Goal: Check status: Check status

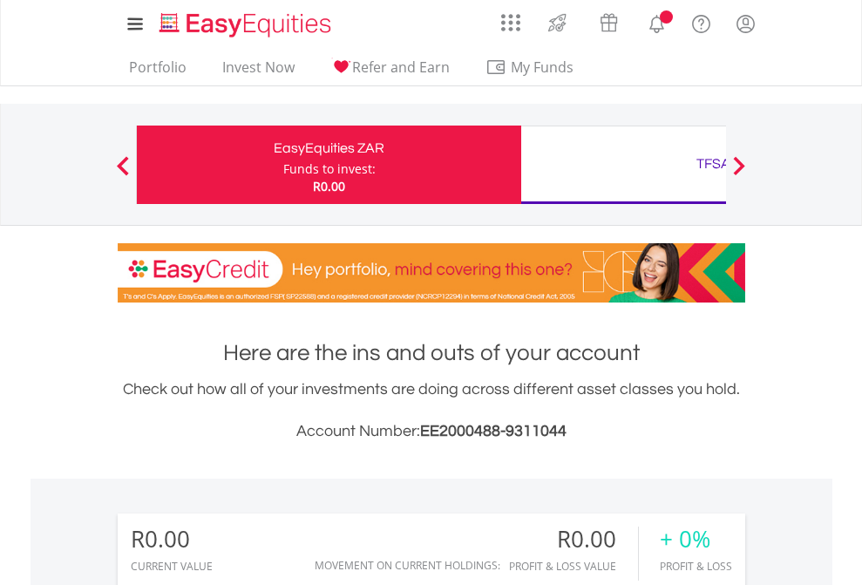
scroll to position [167, 274]
click at [283, 165] on div "Funds to invest:" at bounding box center [329, 168] width 92 height 17
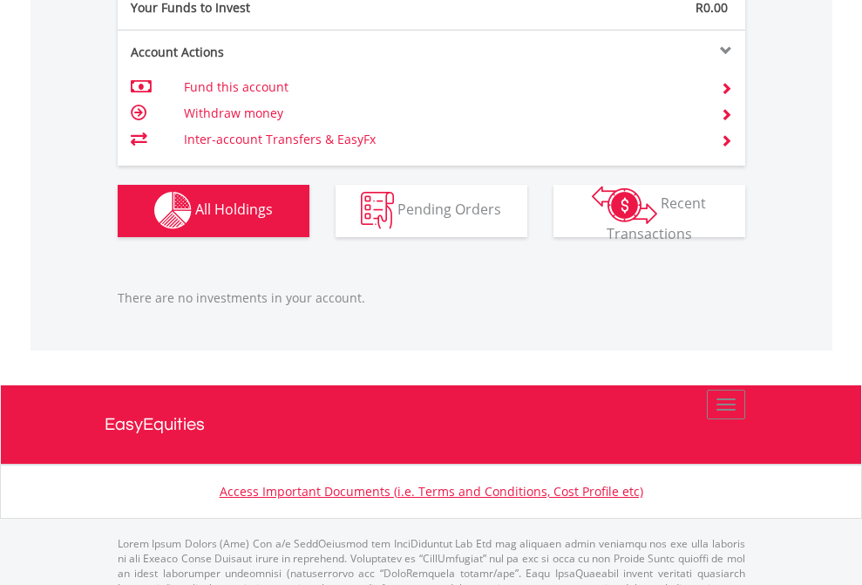
scroll to position [1725, 0]
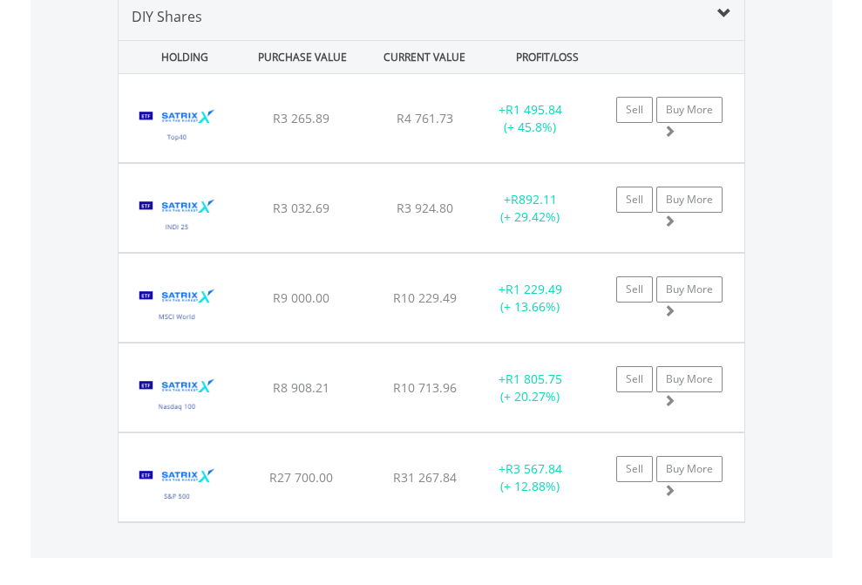
scroll to position [1684, 0]
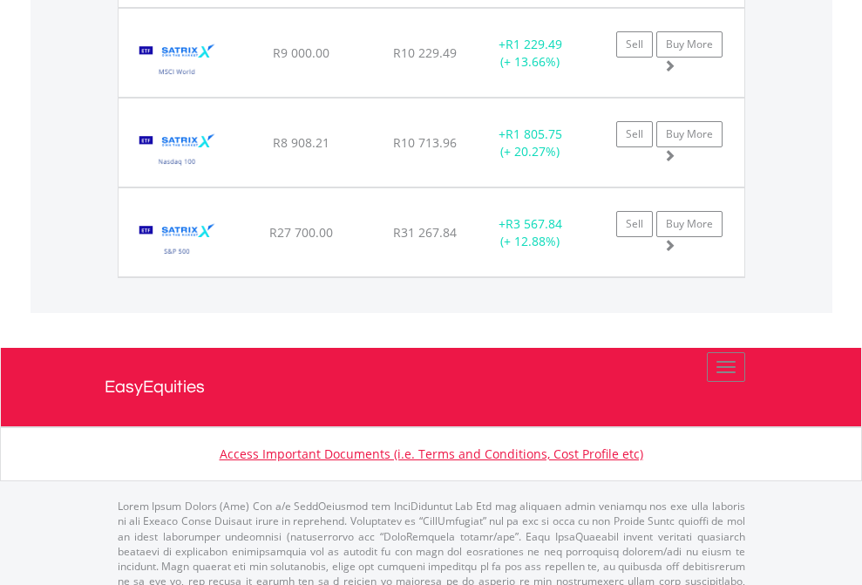
scroll to position [125, 0]
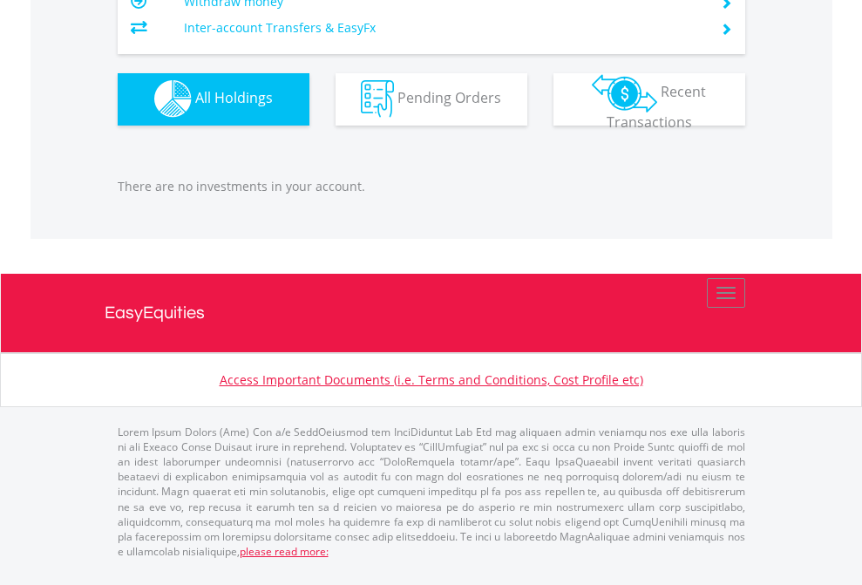
scroll to position [167, 274]
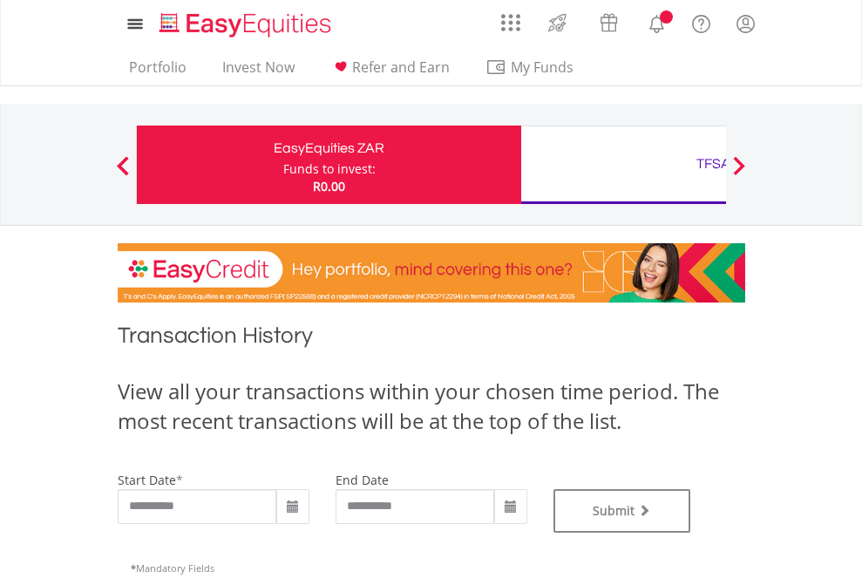
type input "**********"
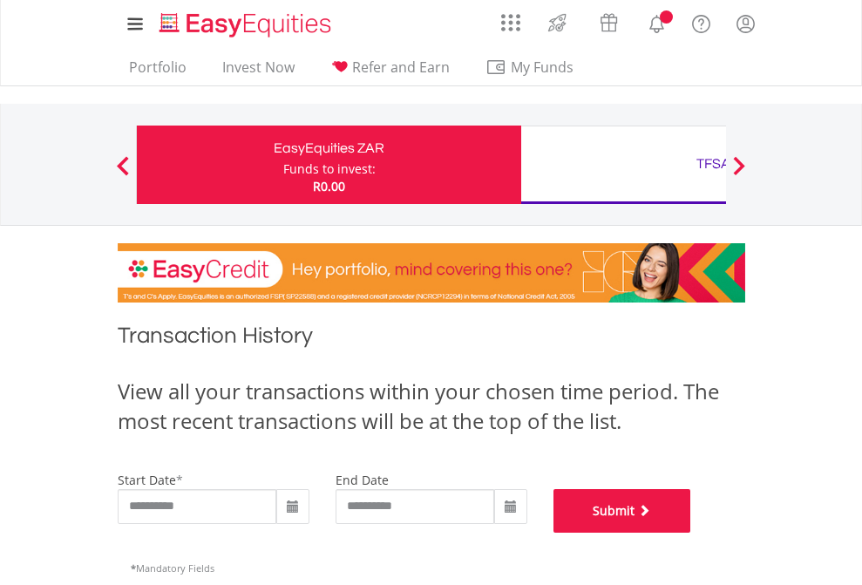
click at [691, 532] on button "Submit" at bounding box center [622, 511] width 138 height 44
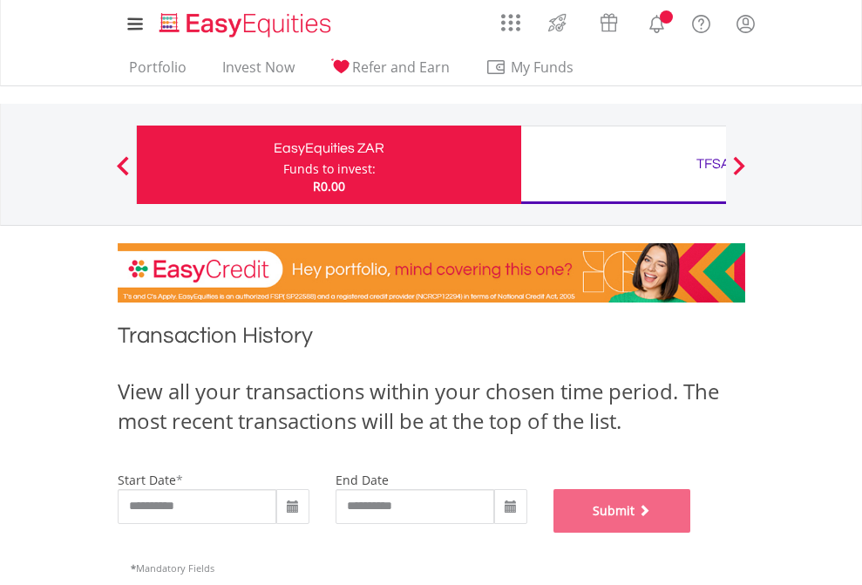
scroll to position [707, 0]
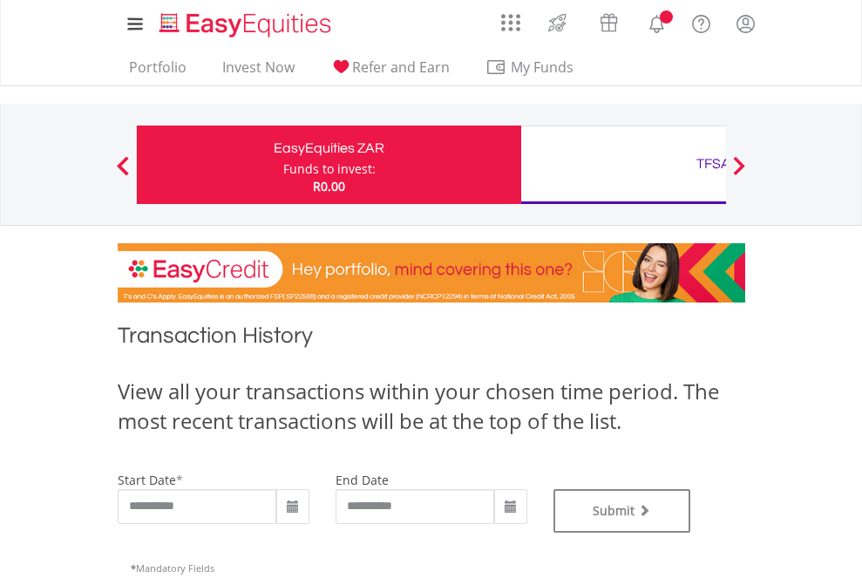
click at [623, 165] on div "TFSA" at bounding box center [713, 164] width 363 height 24
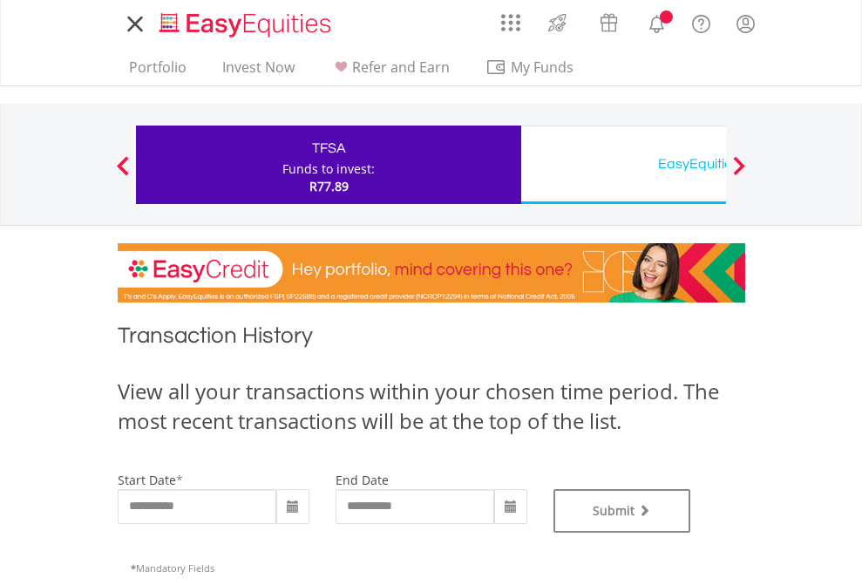
type input "**********"
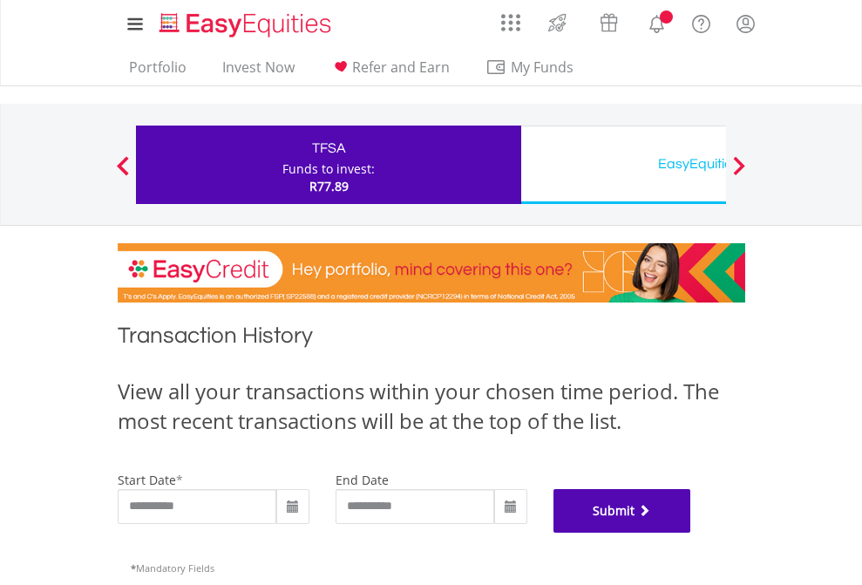
click at [691, 532] on button "Submit" at bounding box center [622, 511] width 138 height 44
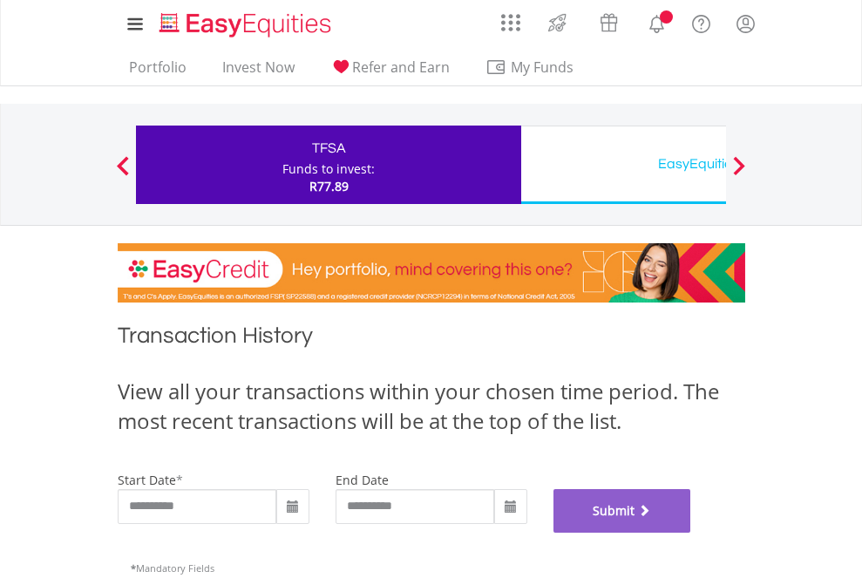
scroll to position [707, 0]
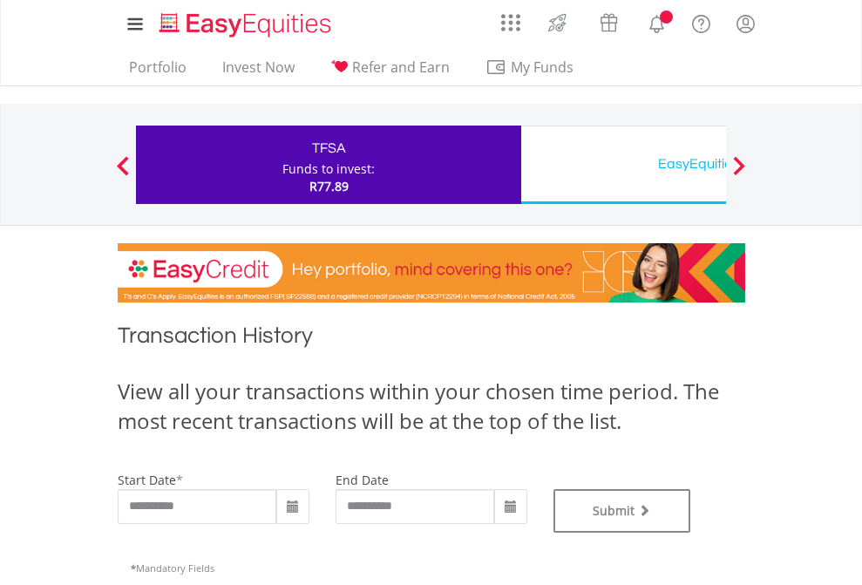
click at [623, 165] on div "EasyEquities USD" at bounding box center [713, 164] width 363 height 24
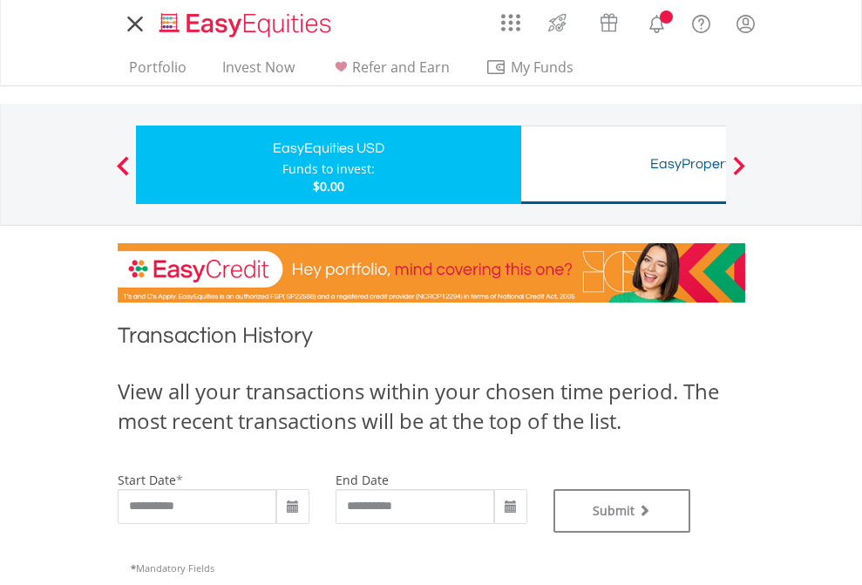
type input "**********"
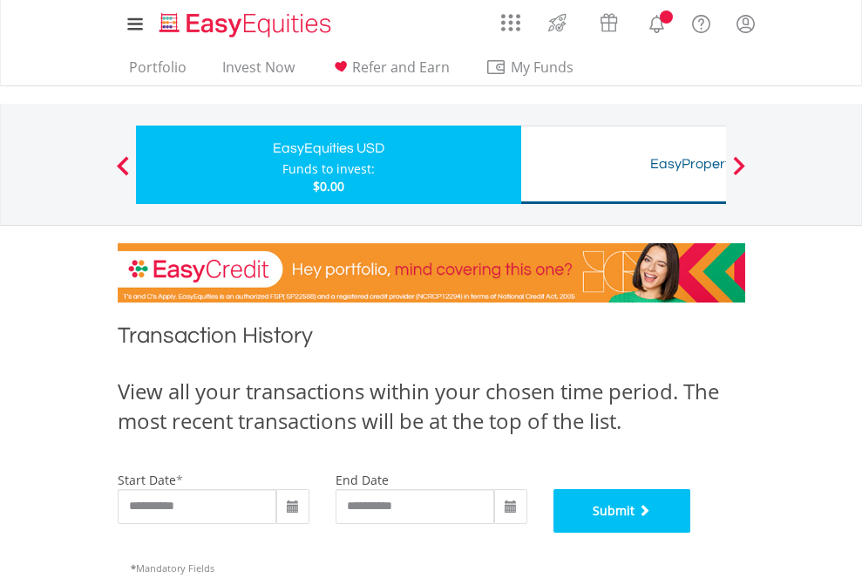
click at [691, 532] on button "Submit" at bounding box center [622, 511] width 138 height 44
